Goal: Task Accomplishment & Management: Manage account settings

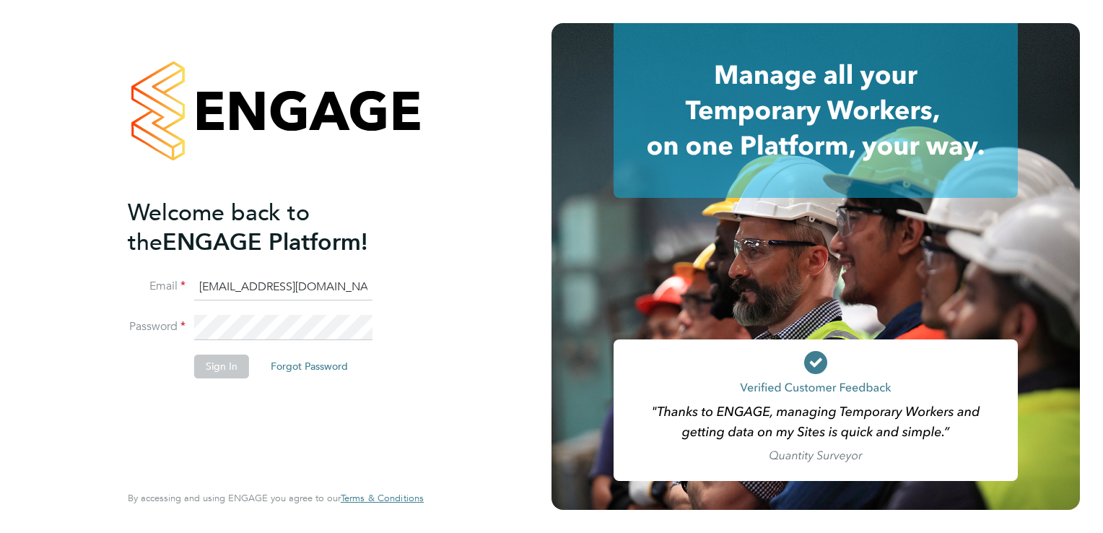
click at [360, 285] on input "[EMAIL_ADDRESS][DOMAIN_NAME]" at bounding box center [283, 287] width 178 height 26
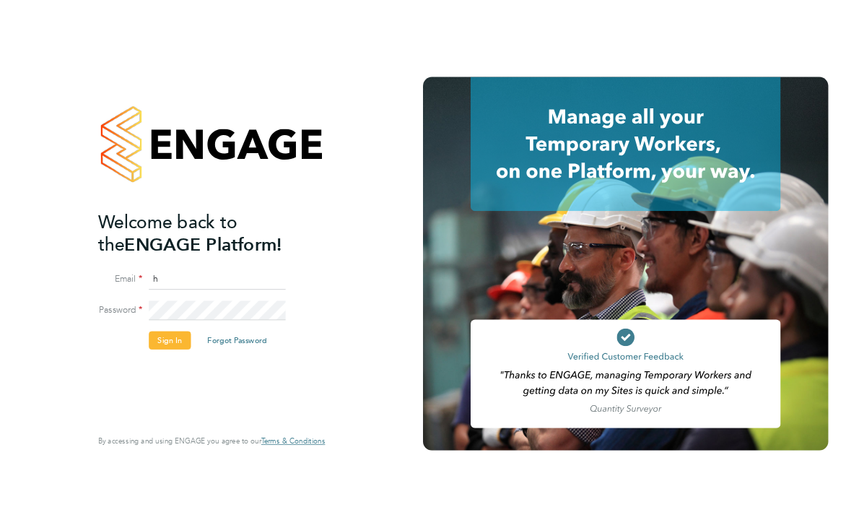
scroll to position [0, 0]
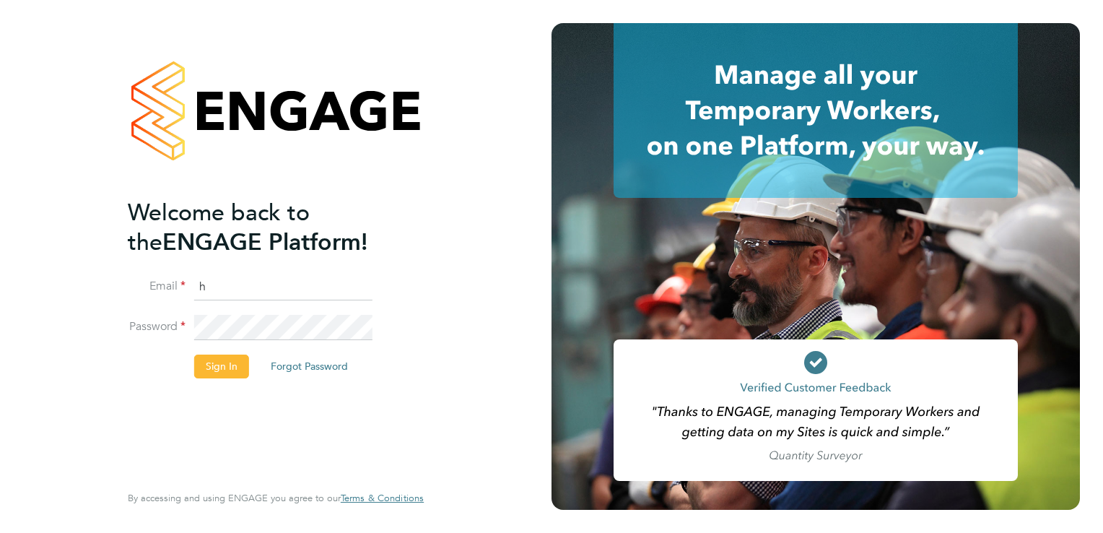
type input "[EMAIL_ADDRESS][DOMAIN_NAME]"
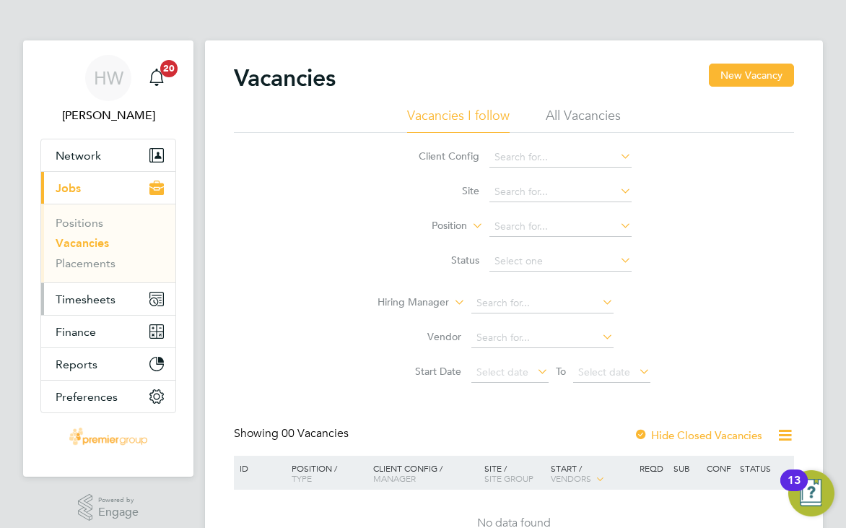
click at [110, 302] on span "Timesheets" at bounding box center [86, 299] width 60 height 14
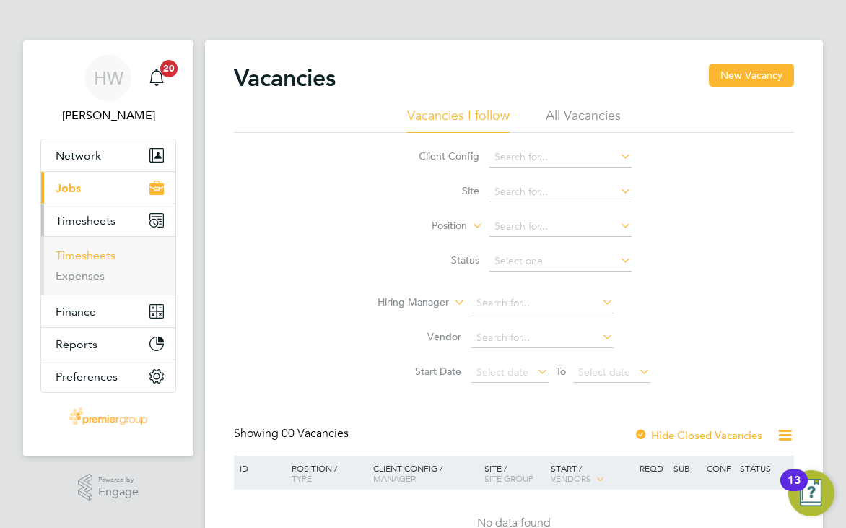
click at [104, 254] on link "Timesheets" at bounding box center [86, 255] width 60 height 14
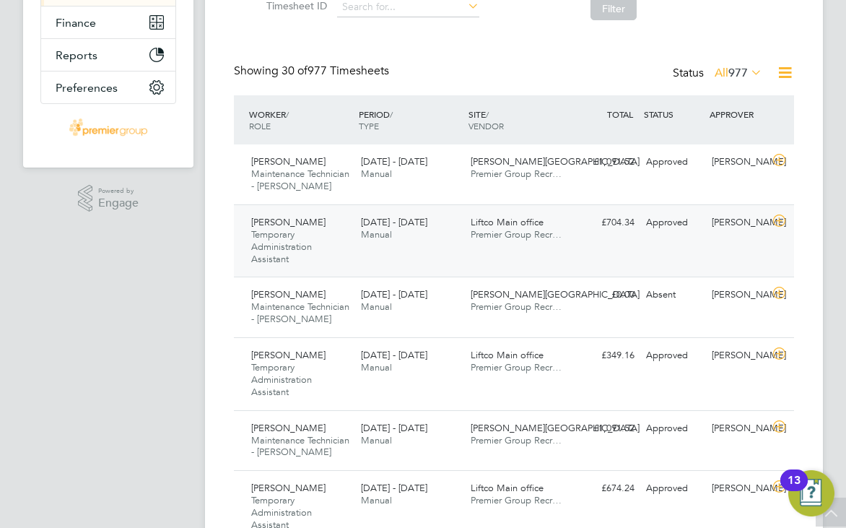
click at [783, 220] on icon at bounding box center [779, 221] width 18 height 12
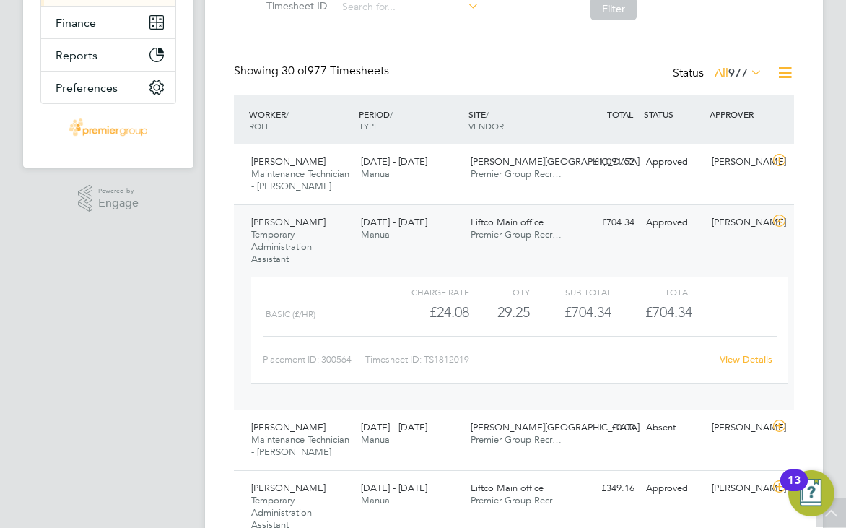
click at [753, 358] on link "View Details" at bounding box center [746, 359] width 53 height 12
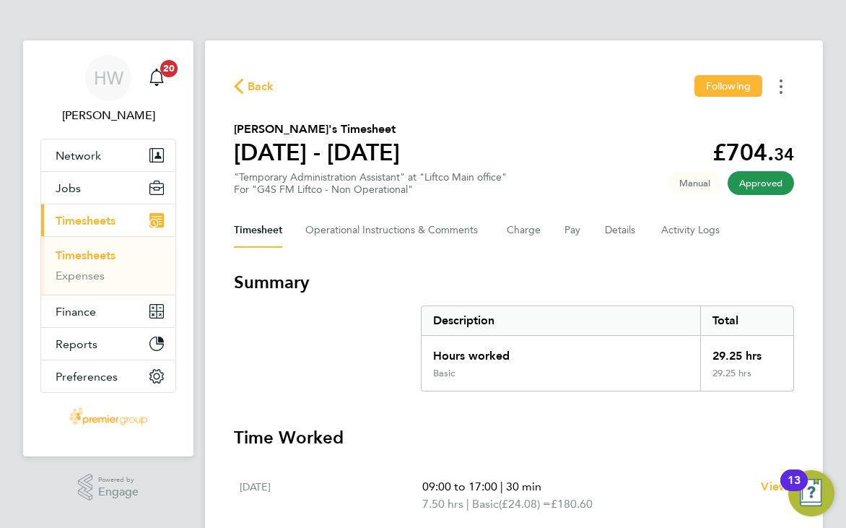
click at [775, 95] on button "Timesheets Menu" at bounding box center [781, 86] width 26 height 22
click at [761, 115] on link "Download timesheet" at bounding box center [707, 118] width 173 height 29
click at [245, 91] on span "Back" at bounding box center [254, 86] width 40 height 14
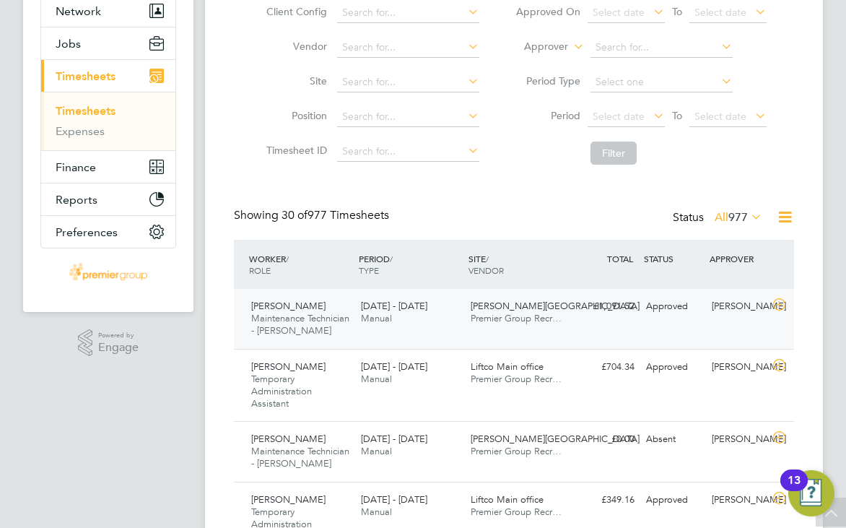
click at [780, 303] on icon at bounding box center [779, 305] width 18 height 12
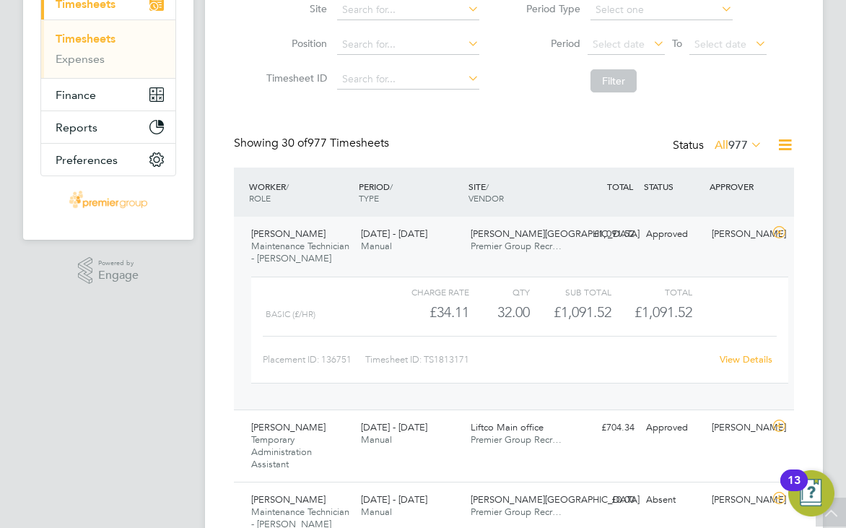
click at [747, 360] on link "View Details" at bounding box center [746, 359] width 53 height 12
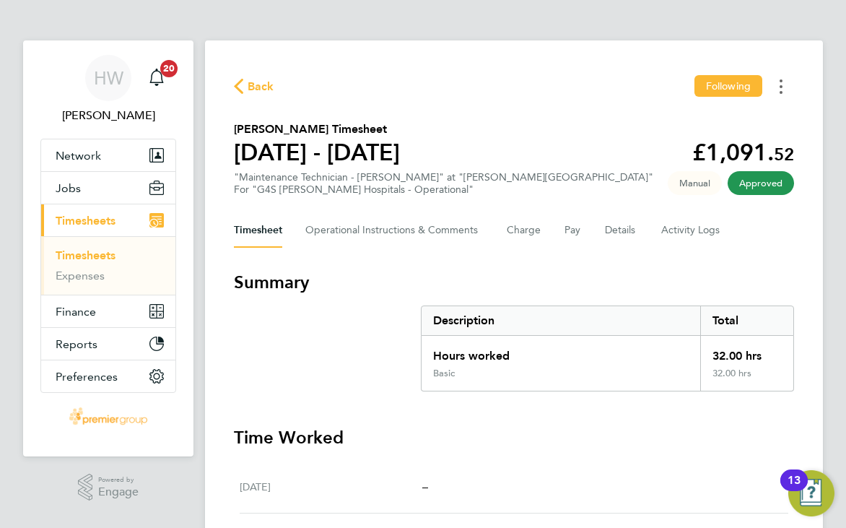
click at [785, 80] on button "Timesheets Menu" at bounding box center [781, 86] width 26 height 22
click at [743, 118] on link "Download timesheet" at bounding box center [707, 118] width 173 height 29
click at [459, 35] on ng-component "Back Following Waheed Rehman's Timesheet 25 - 31 Aug 2025 £1,091. 52 "Maintenan…" at bounding box center [525, 501] width 641 height 1003
